Goal: Feedback & Contribution: Contribute content

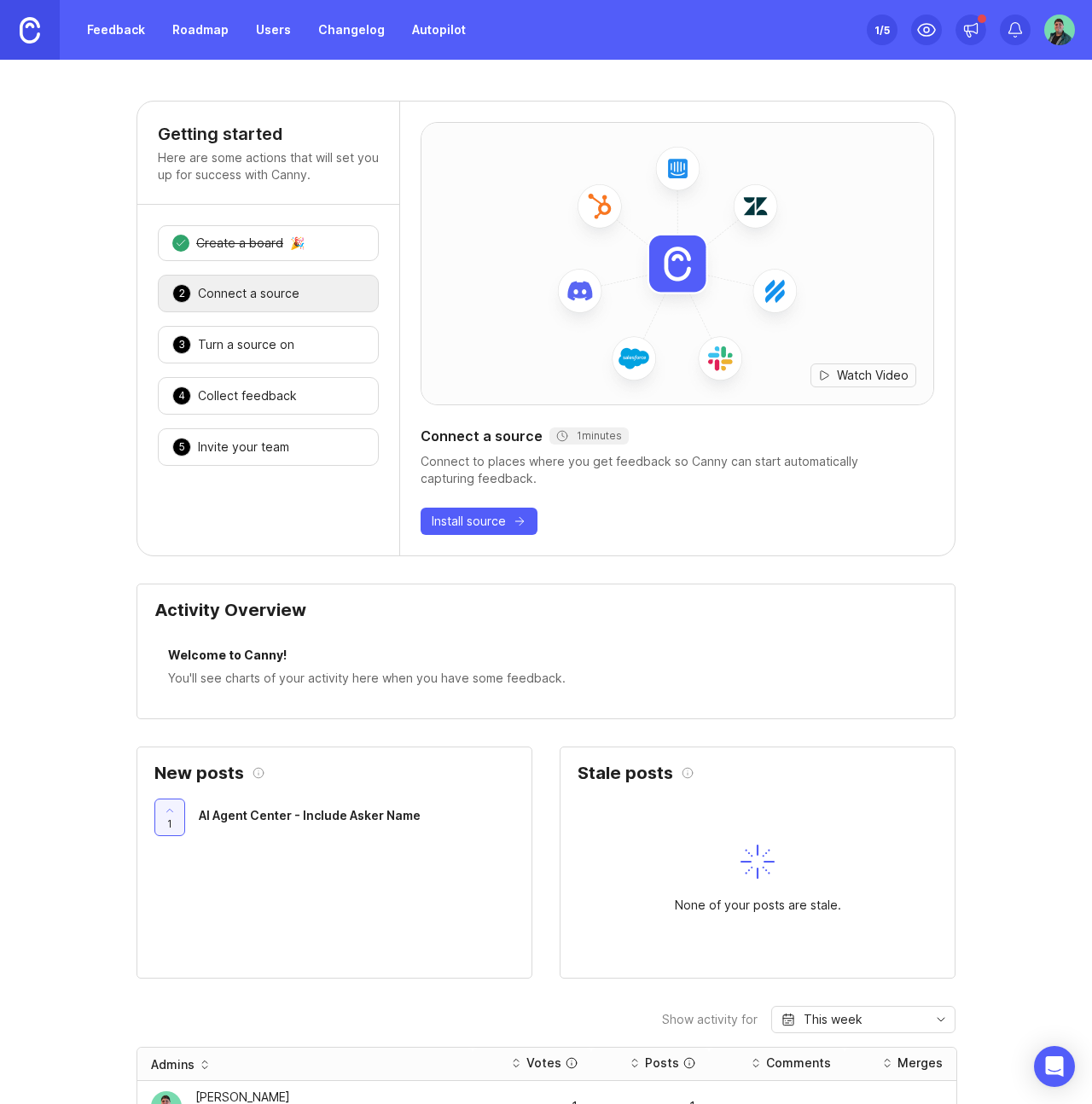
click at [140, 33] on link "Feedback" at bounding box center [116, 30] width 79 height 31
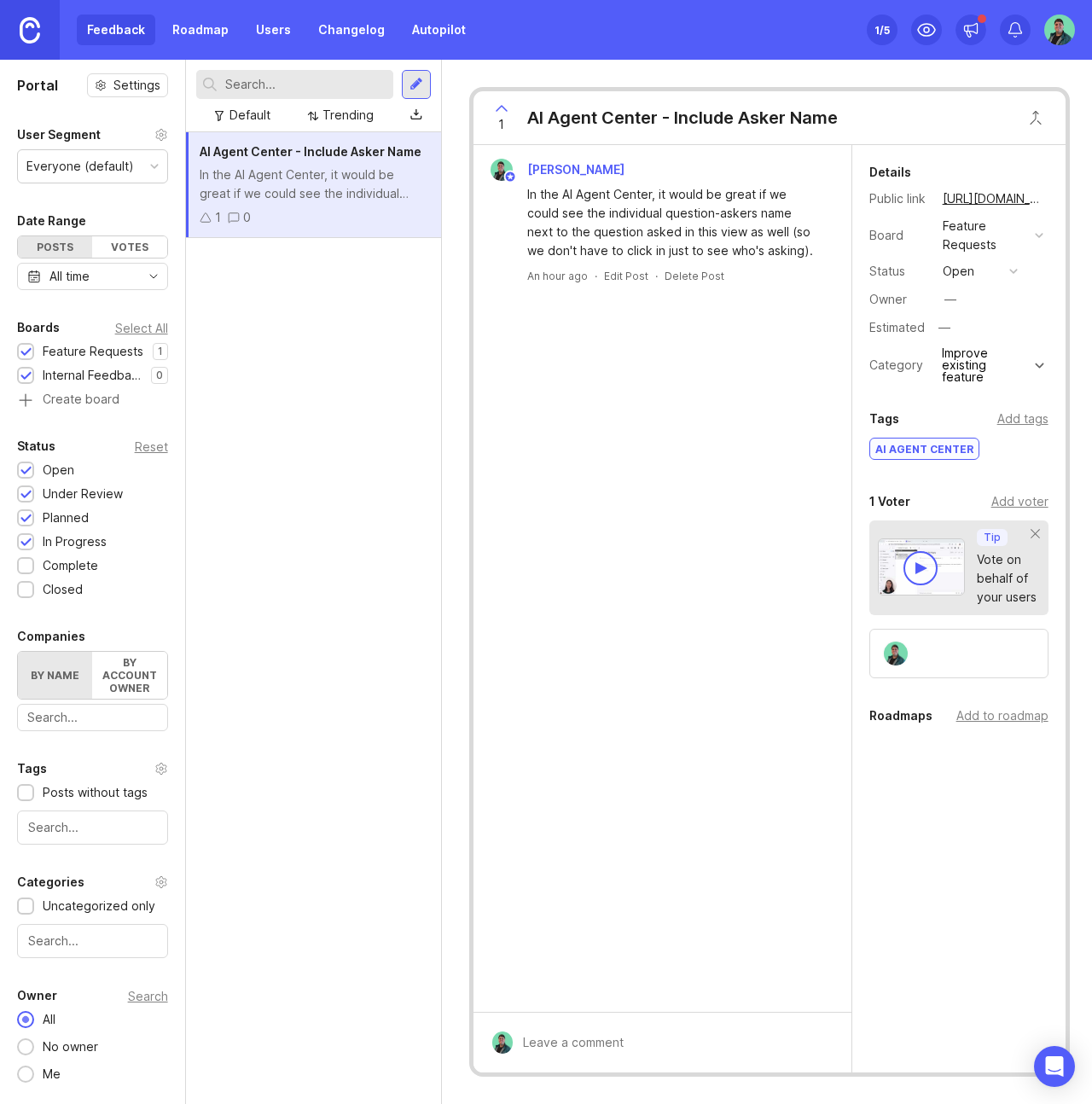
click at [334, 502] on div "AI Agent Center - Include Asker Name In the AI Agent Center, it would be great …" at bounding box center [313, 618] width 255 height 971
click at [276, 318] on div "AI Agent Center - Include Asker Name In the AI Agent Center, it would be great …" at bounding box center [313, 618] width 255 height 971
click at [423, 82] on div at bounding box center [416, 84] width 14 height 16
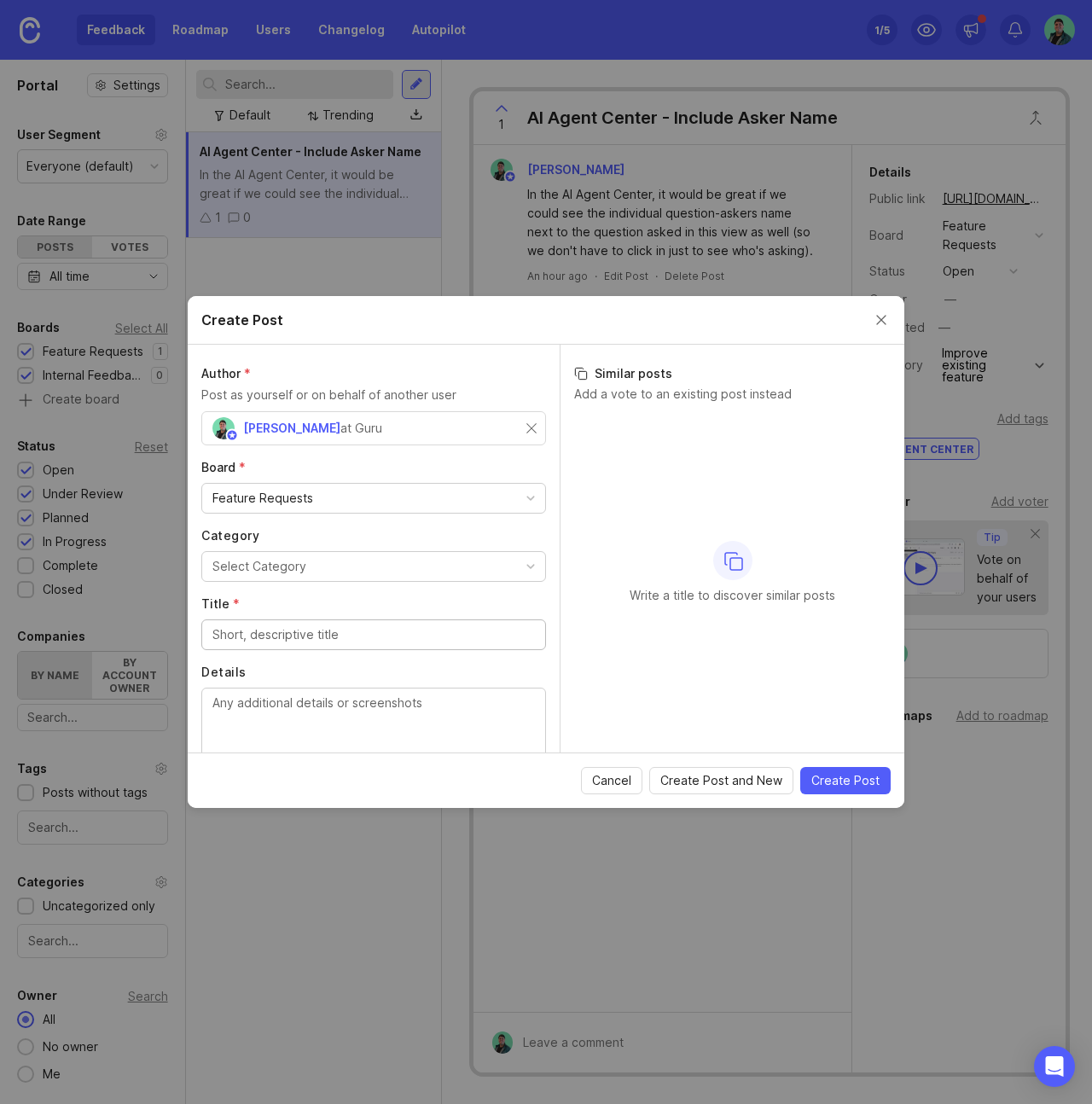
click at [351, 431] on div "[PERSON_NAME] at Guru" at bounding box center [369, 428] width 314 height 22
click at [305, 498] on div "Feature Requests" at bounding box center [262, 498] width 101 height 19
click at [292, 564] on div "Select Category" at bounding box center [259, 566] width 94 height 19
click at [306, 641] on input "Title *" at bounding box center [373, 635] width 323 height 19
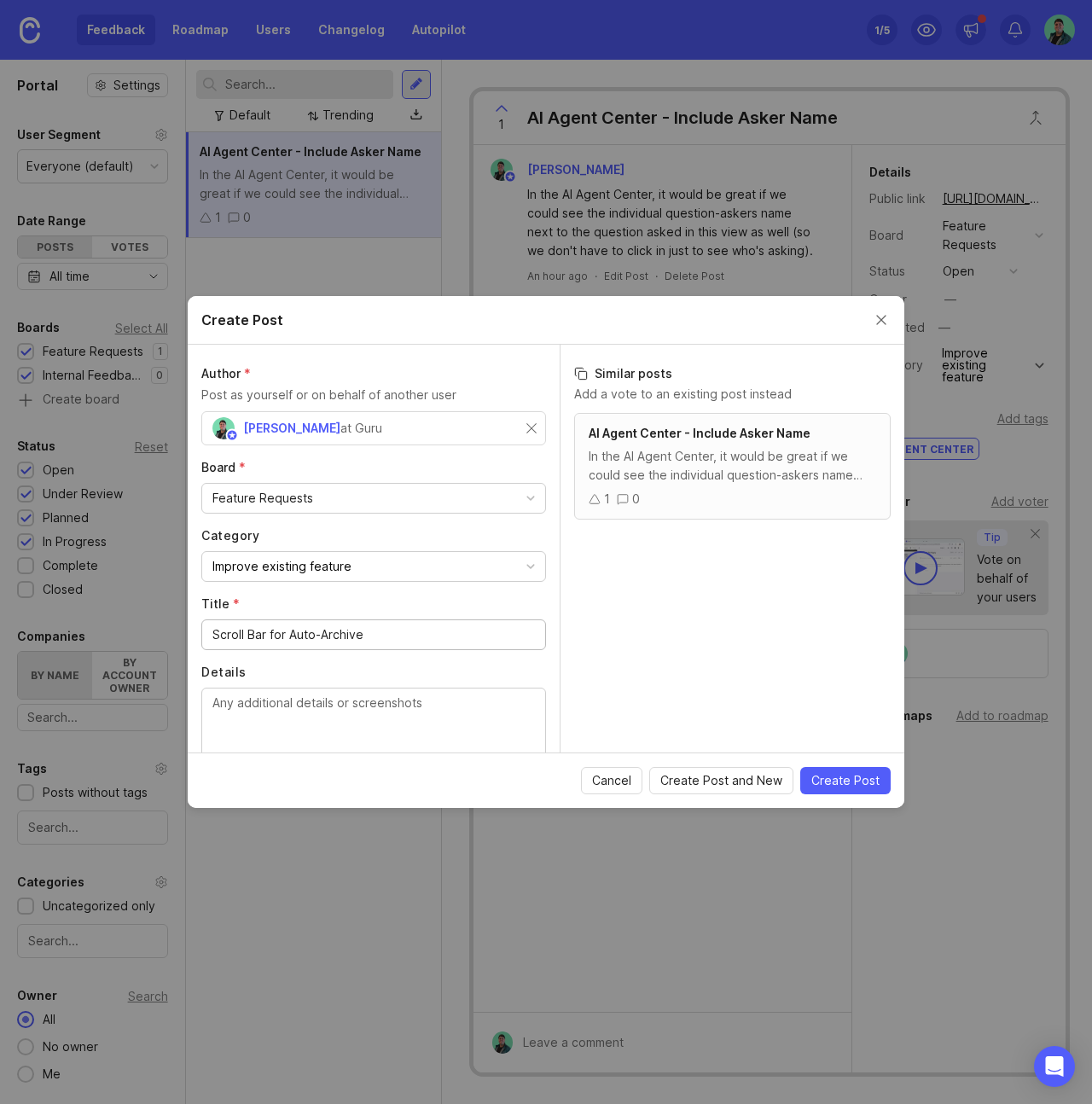
scroll to position [69, 0]
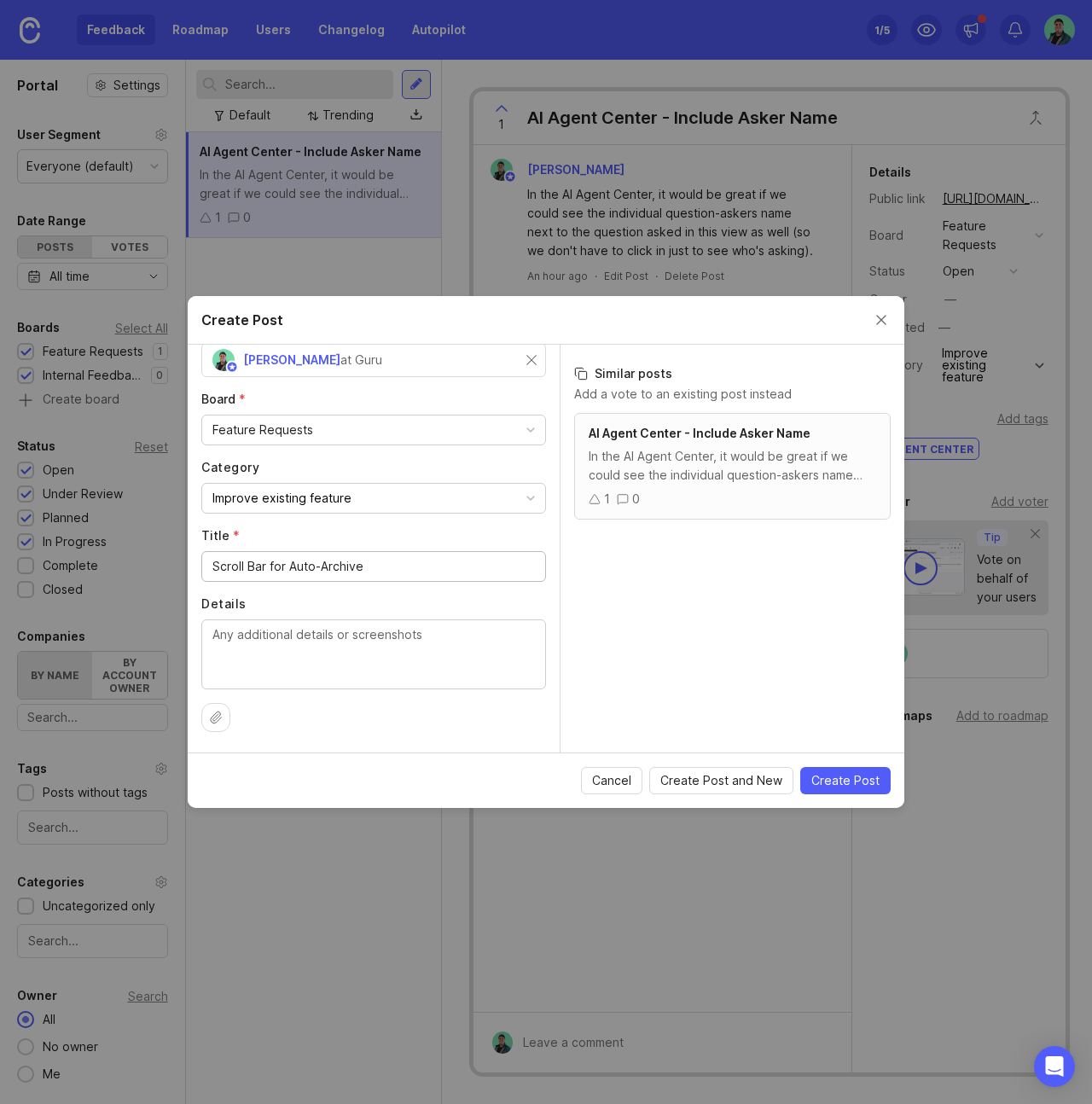
type input "Scroll Bar for Auto-Archive"
click at [291, 643] on textarea "Details" at bounding box center [373, 654] width 323 height 57
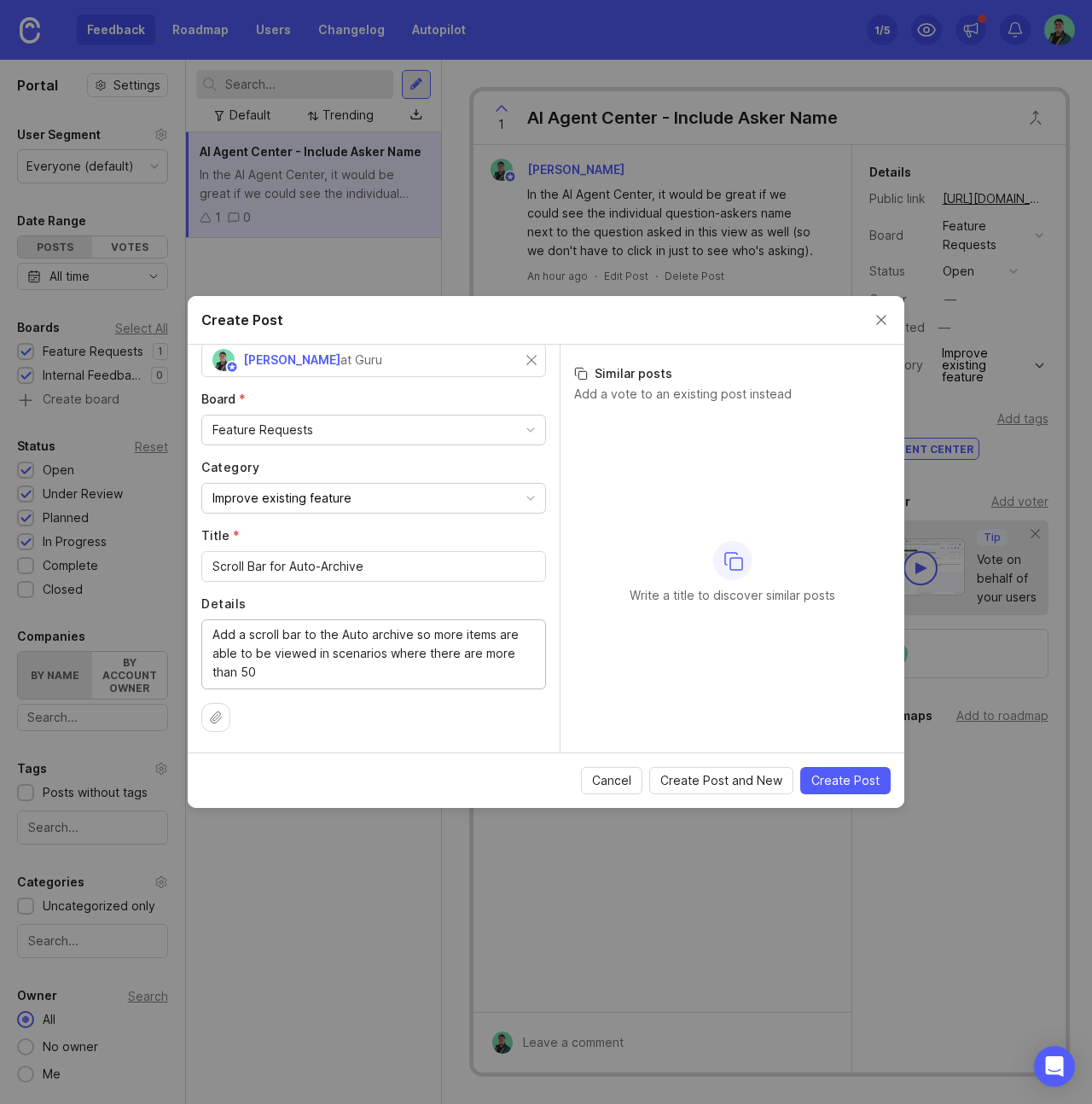
type textarea "Add a scroll bar to the Auto archive so more items are able to be viewed in sce…"
click at [856, 781] on span "Create Post" at bounding box center [845, 780] width 69 height 17
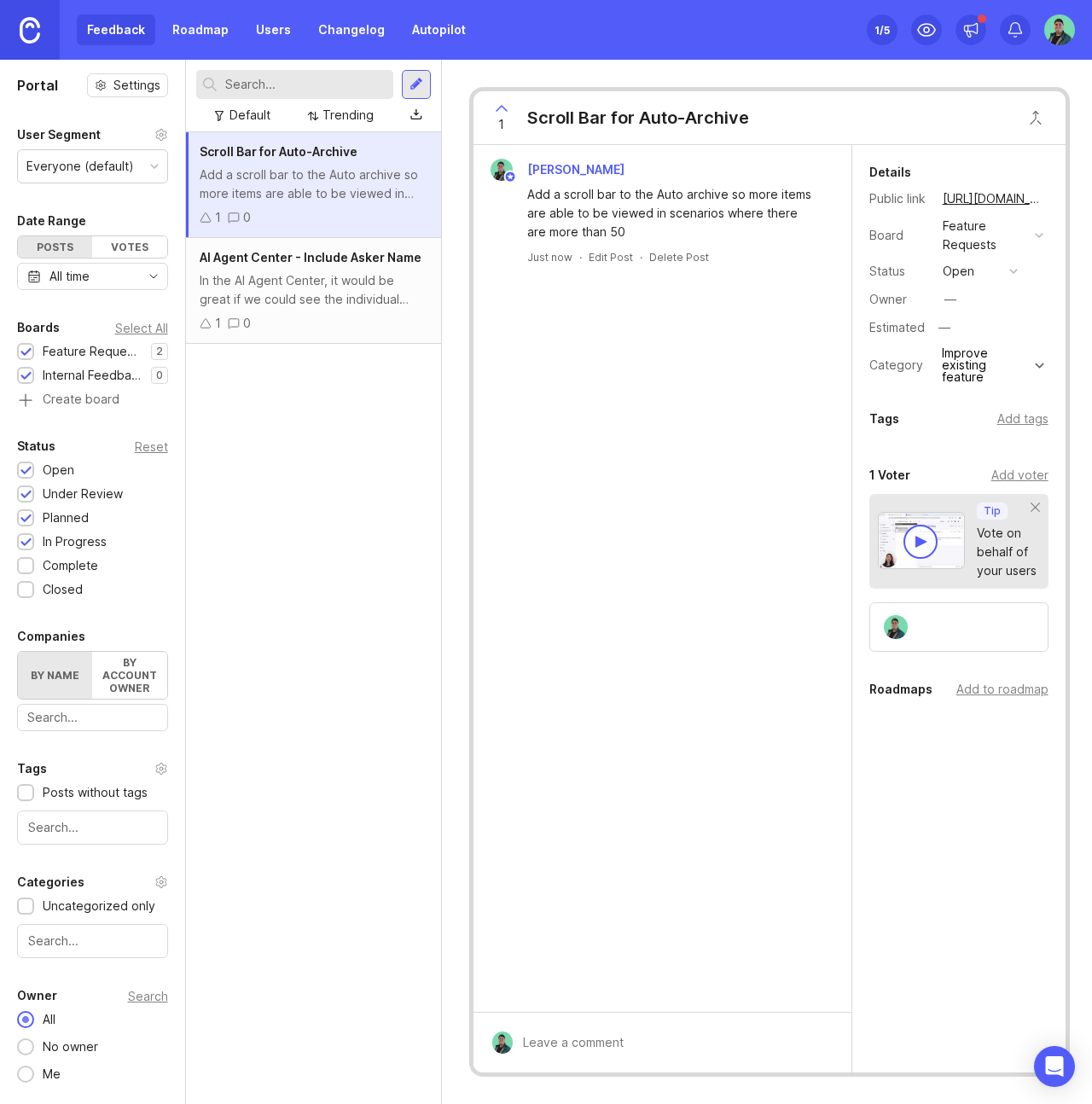
click at [327, 618] on div "Scroll Bar for Auto-Archive Add a scroll bar to the Auto archive so more items …" at bounding box center [313, 618] width 255 height 971
click at [306, 540] on div "Scroll Bar for Auto-Archive Add a scroll bar to the Auto archive so more items …" at bounding box center [313, 618] width 255 height 971
click at [317, 520] on div "Scroll Bar for Auto-Archive Add a scroll bar to the Auto archive so more items …" at bounding box center [313, 618] width 255 height 971
